Goal: Find specific page/section: Find specific page/section

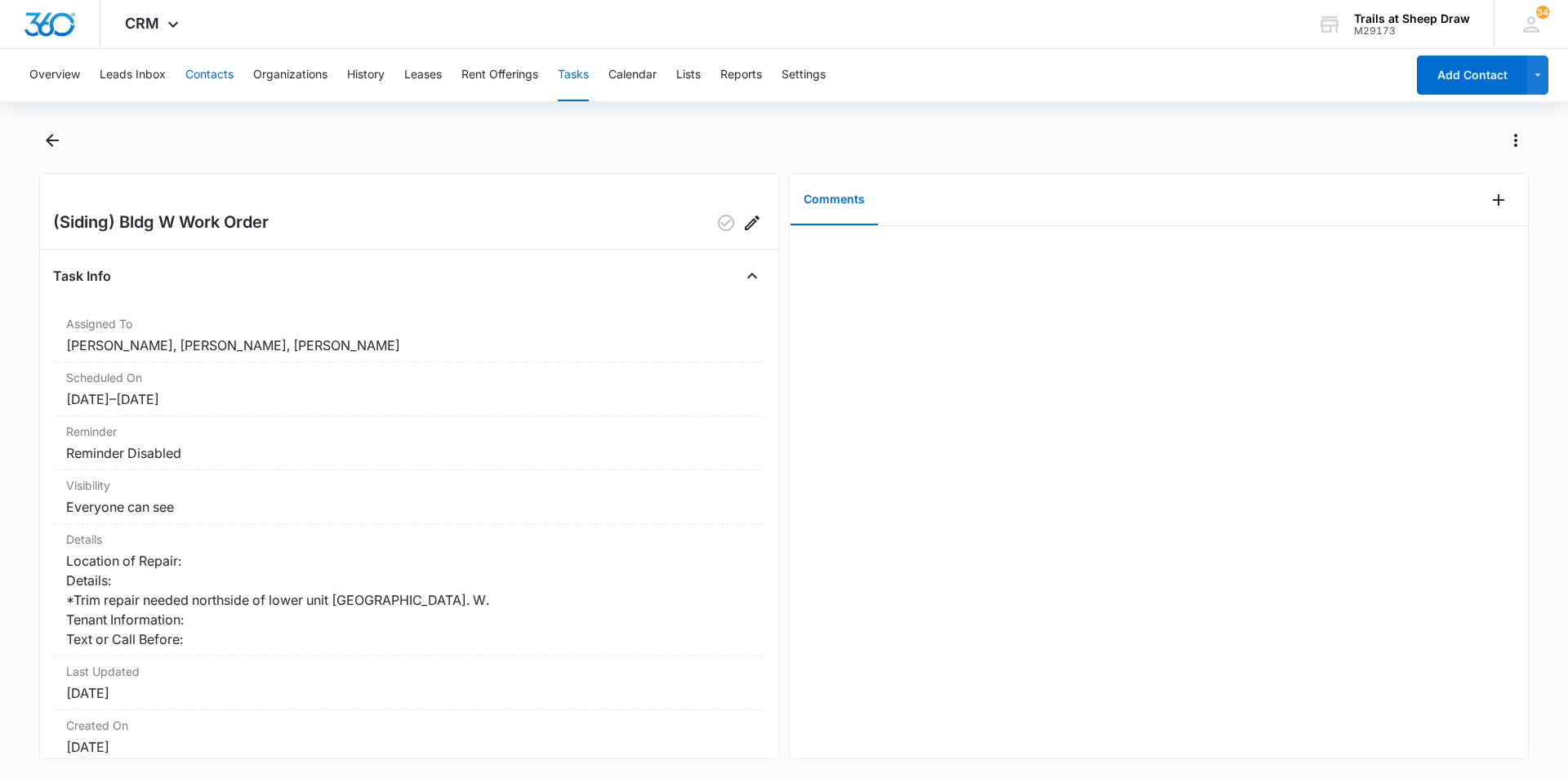
click at [223, 70] on button "Contacts" at bounding box center [209, 75] width 48 height 52
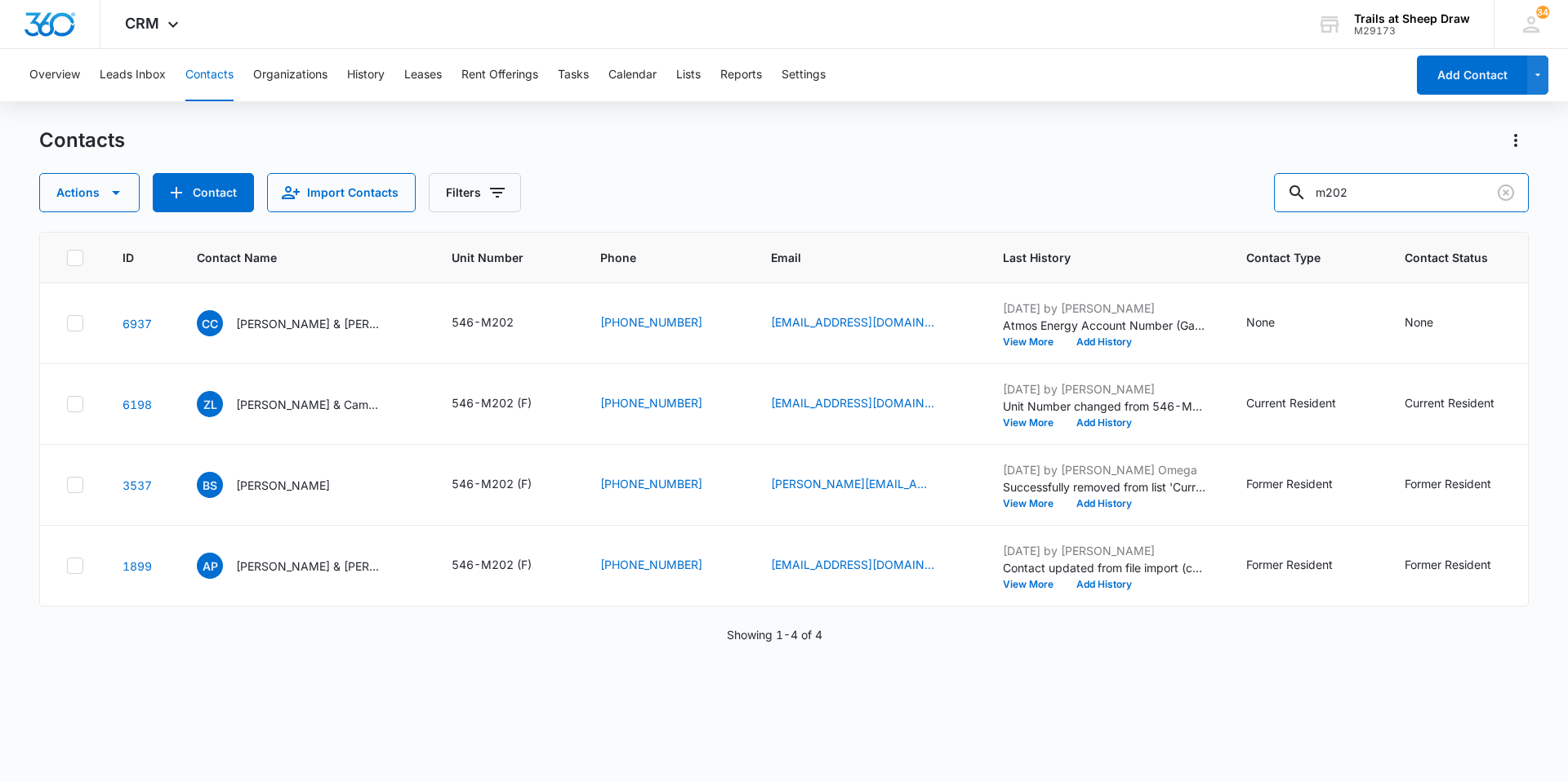
drag, startPoint x: 1394, startPoint y: 195, endPoint x: 1234, endPoint y: 203, distance: 160.2
click at [1241, 203] on div "Actions Contact Import Contacts Filters m202" at bounding box center [784, 193] width 1490 height 40
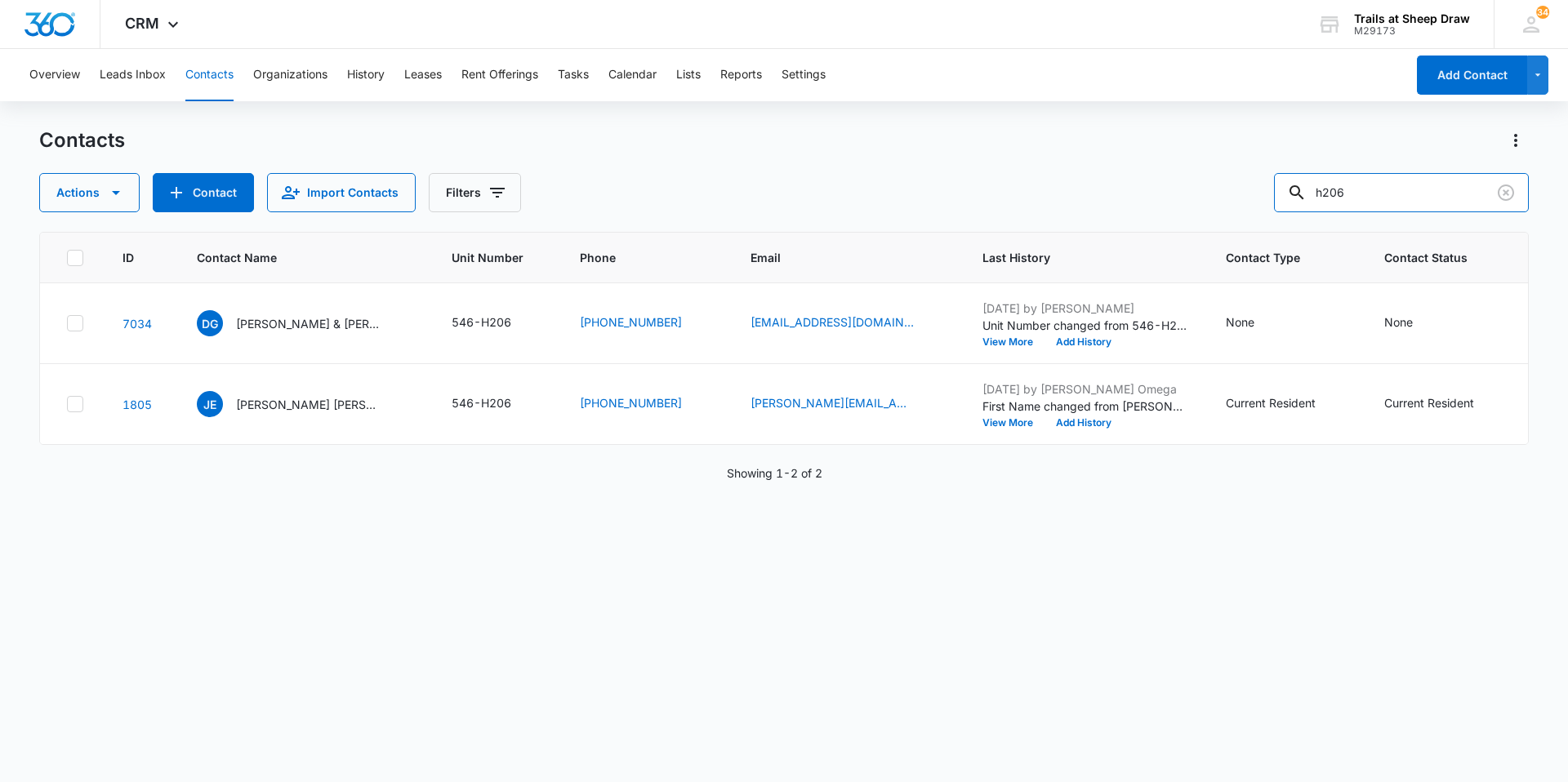
drag, startPoint x: 1388, startPoint y: 191, endPoint x: 1233, endPoint y: 180, distance: 155.4
click at [1234, 180] on div "Actions Contact Import Contacts Filters h206" at bounding box center [784, 193] width 1490 height 40
type input "h207"
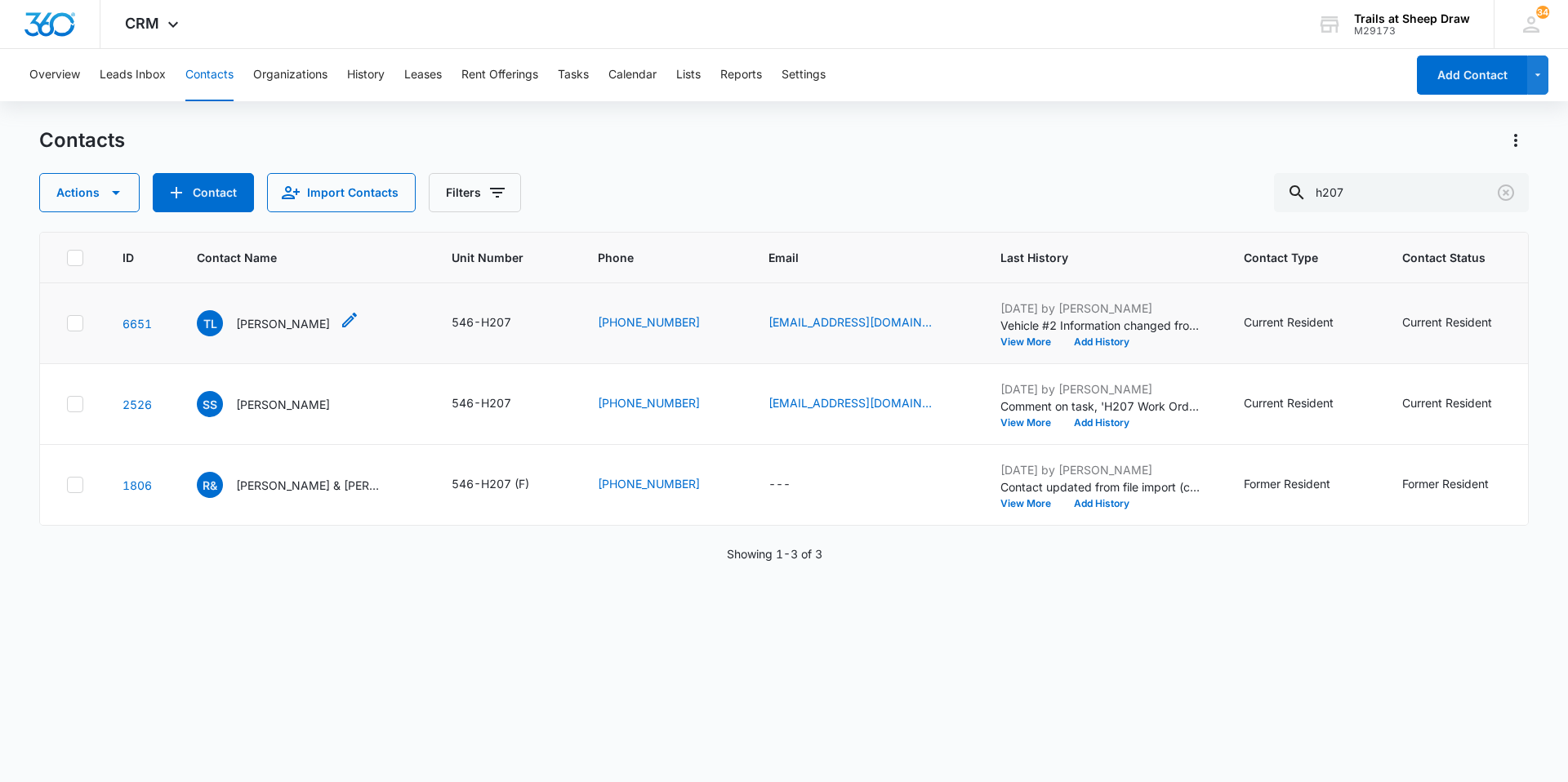
click at [234, 325] on div "TL [PERSON_NAME]" at bounding box center [263, 324] width 133 height 26
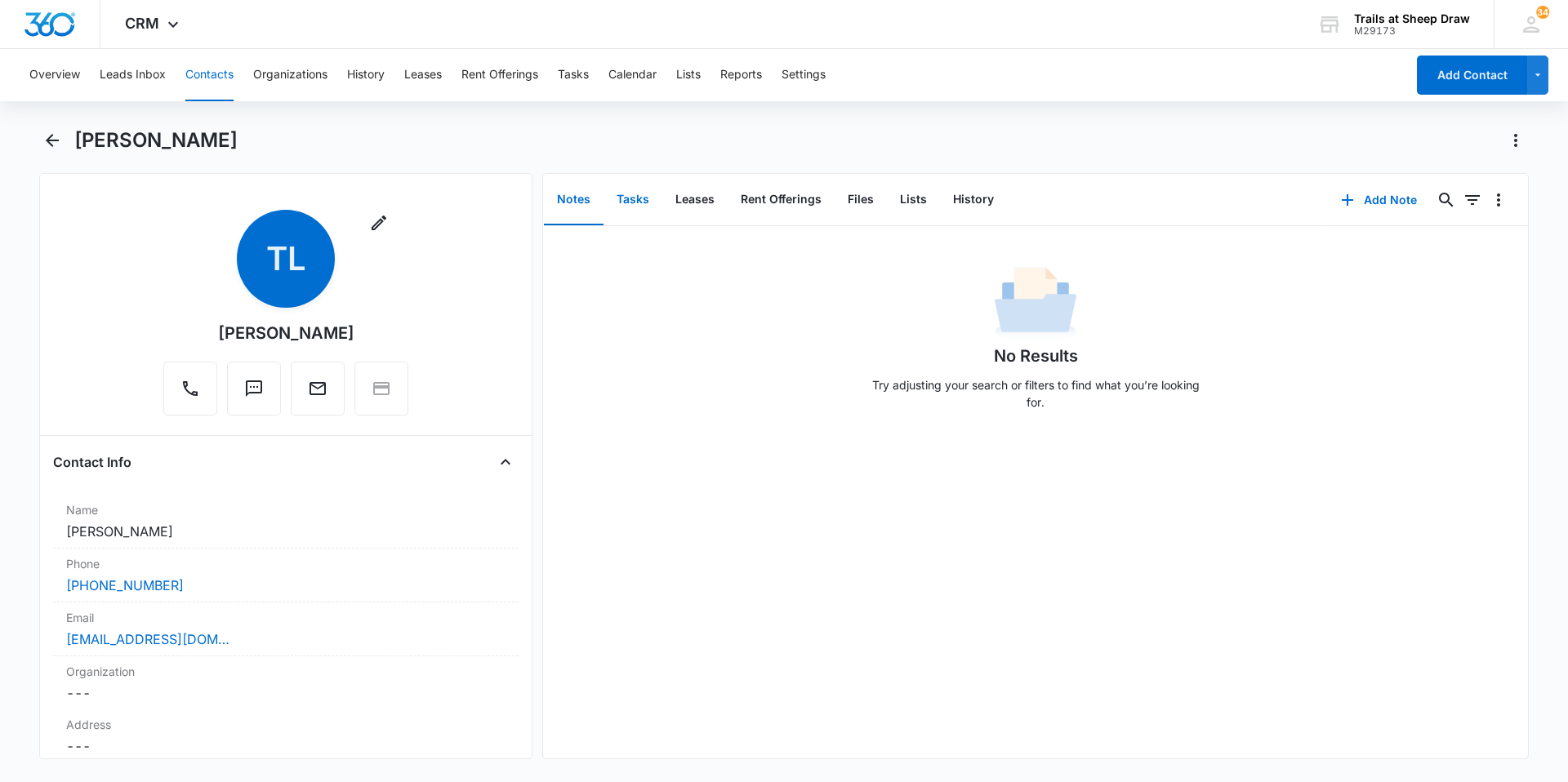
click at [625, 212] on button "Tasks" at bounding box center [633, 201] width 59 height 51
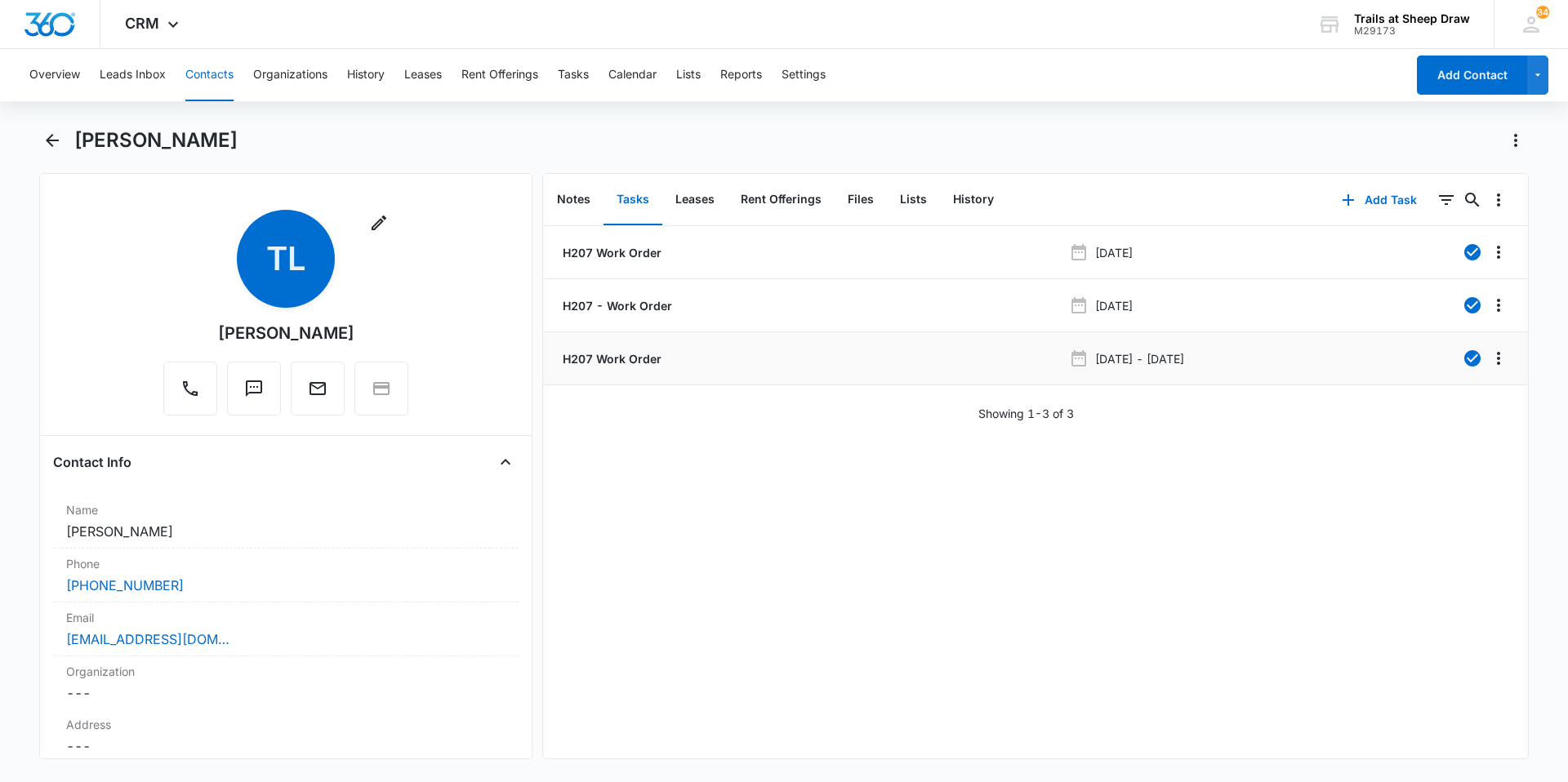
click at [617, 359] on p "H207 Work Order" at bounding box center [611, 358] width 102 height 17
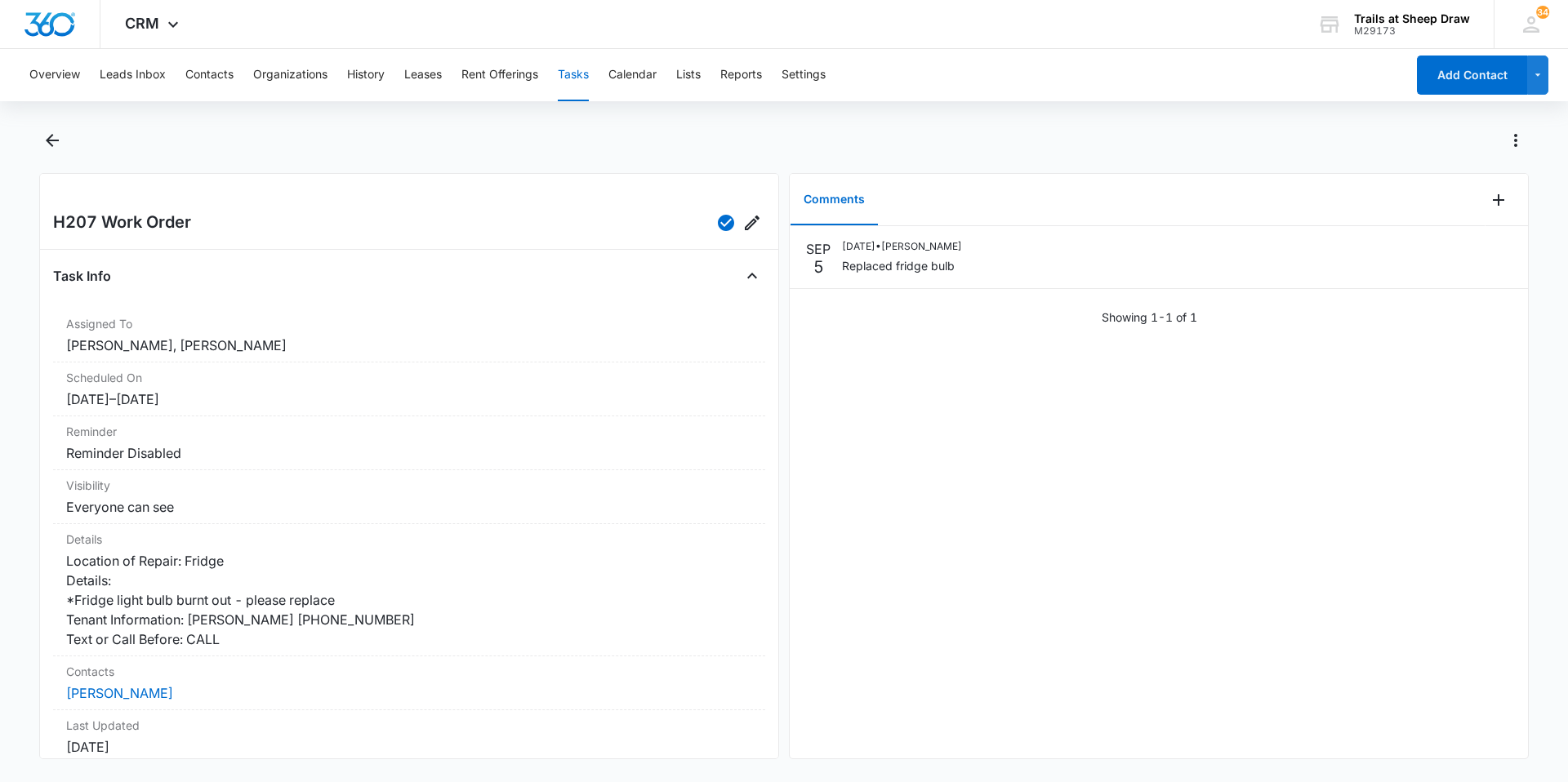
click at [583, 82] on button "Tasks" at bounding box center [573, 75] width 31 height 52
